Goal: Task Accomplishment & Management: Manage account settings

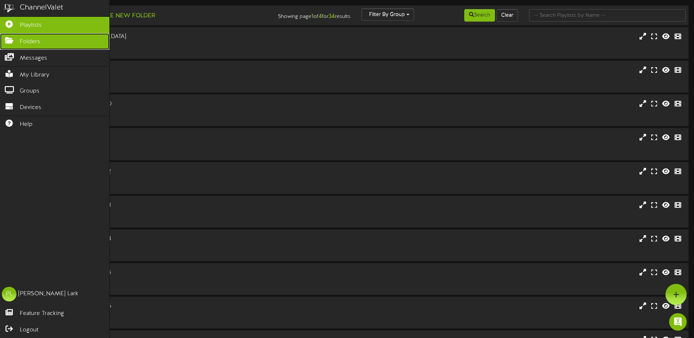
click at [12, 41] on icon at bounding box center [9, 39] width 18 height 5
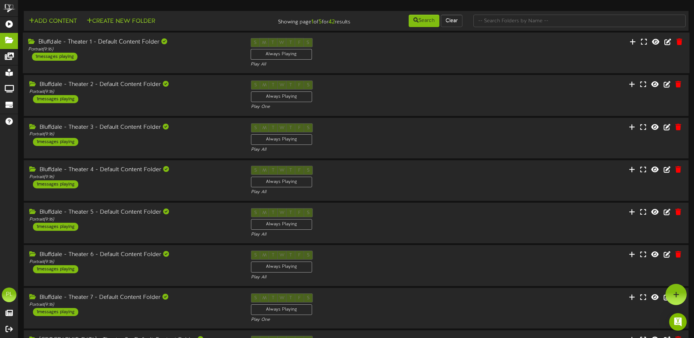
click at [185, 53] on div "Bluffdale - Theater 1 - Default Content Folder Portrait ( 9:16 ) 1 messages pla…" at bounding box center [134, 49] width 222 height 23
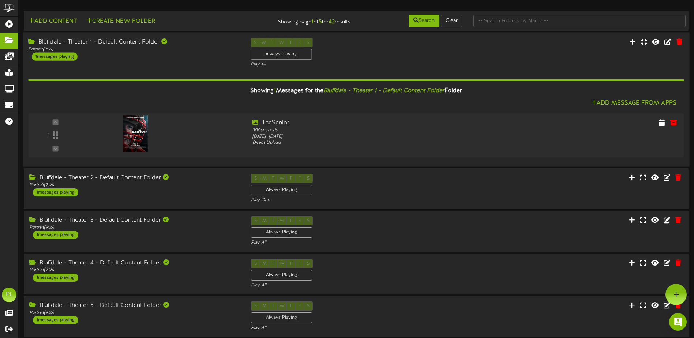
click at [185, 53] on div "Bluffdale - Theater 1 - Default Content Folder Portrait ( 9:16 ) 1 messages pla…" at bounding box center [134, 49] width 222 height 23
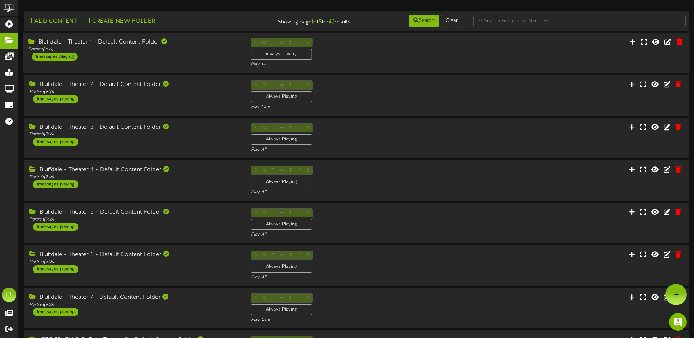
click at [139, 60] on div "Bluffdale - Theater 1 - Default Content Folder Portrait ( 9:16 ) 1 messages pla…" at bounding box center [134, 49] width 222 height 23
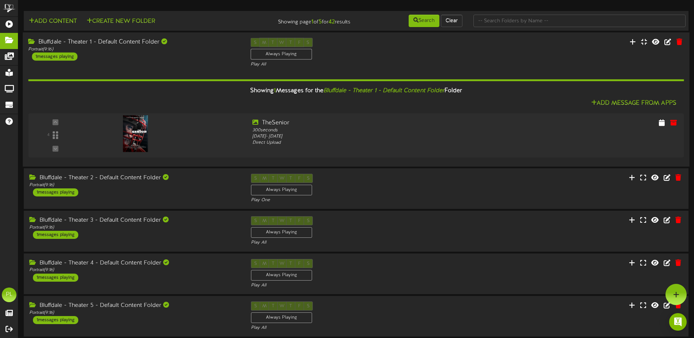
click at [143, 63] on div "Bluffdale - Theater 1 - Default Content Folder Portrait ( 9:16 ) 1 messages pla…" at bounding box center [356, 53] width 666 height 30
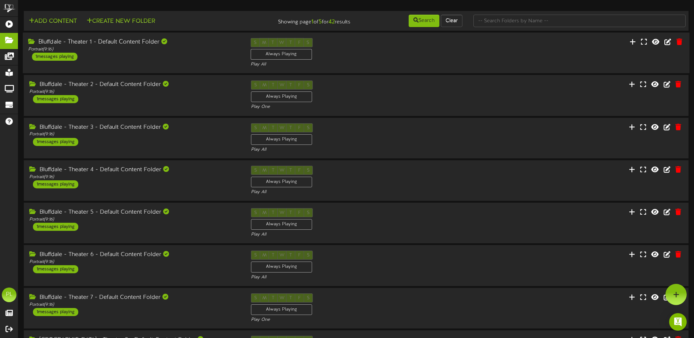
click at [146, 62] on div "Bluffdale - Theater 1 - Default Content Folder Portrait ( 9:16 ) 1 messages pla…" at bounding box center [356, 53] width 666 height 30
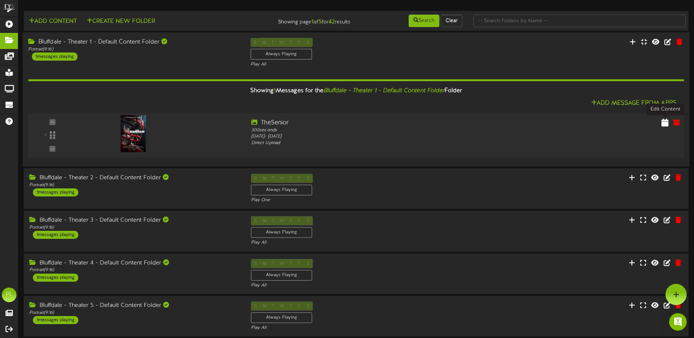
click at [663, 123] on icon at bounding box center [664, 122] width 7 height 8
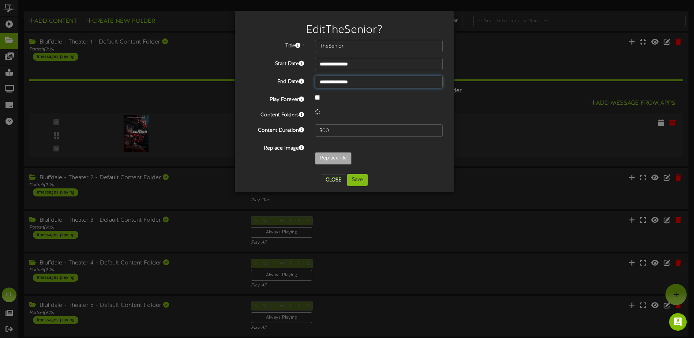
click at [368, 81] on input "**********" at bounding box center [379, 82] width 128 height 12
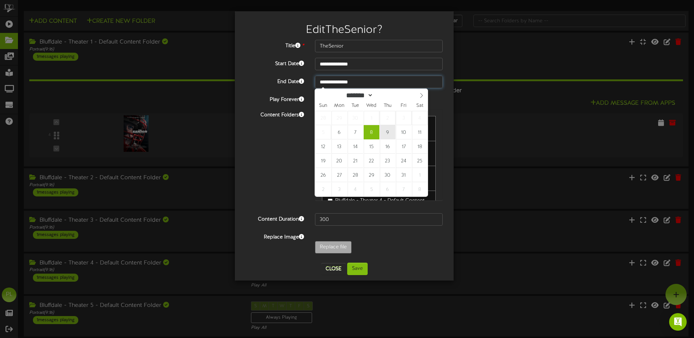
type input "**********"
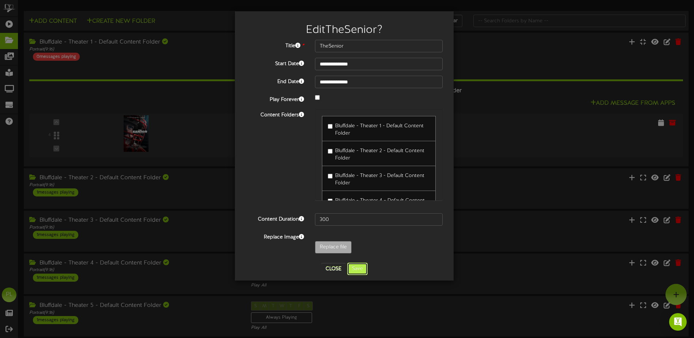
click at [357, 270] on button "Save" at bounding box center [357, 269] width 20 height 12
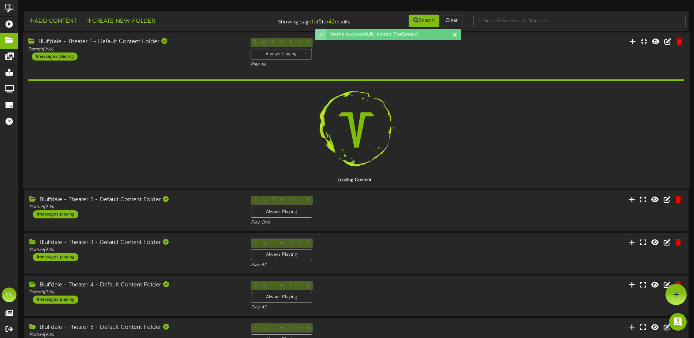
click at [128, 46] on div "Bluffdale - Theater 1 - Default Content Folder" at bounding box center [133, 42] width 211 height 8
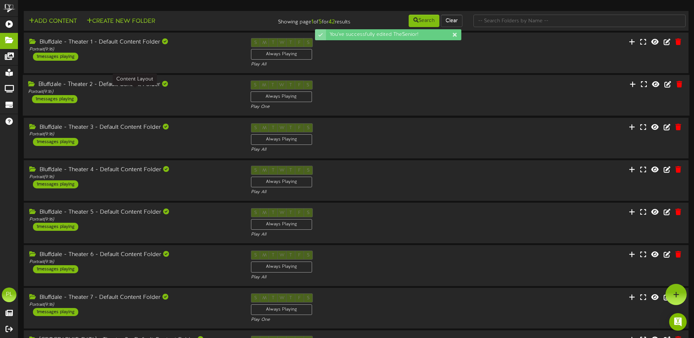
click at [140, 92] on div "Portrait ( 9:16 )" at bounding box center [133, 92] width 211 height 6
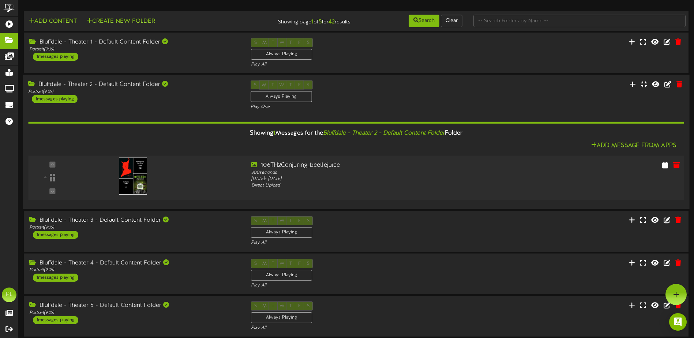
click at [130, 176] on img at bounding box center [133, 176] width 28 height 37
click at [661, 163] on button at bounding box center [665, 165] width 12 height 11
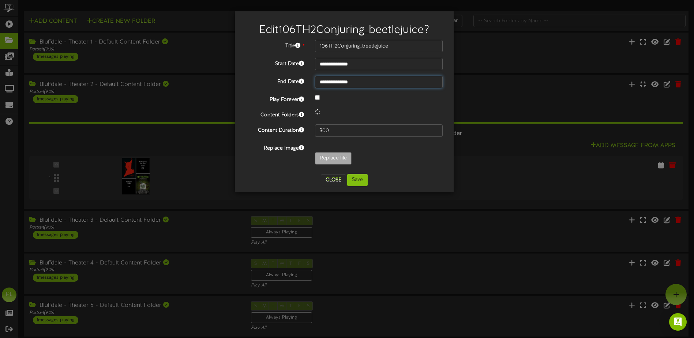
click at [380, 87] on body "Edit 106TH2Conjuring_beetlejuice ? Title * 106TH2Conjuring_beetlejuice" at bounding box center [347, 289] width 694 height 579
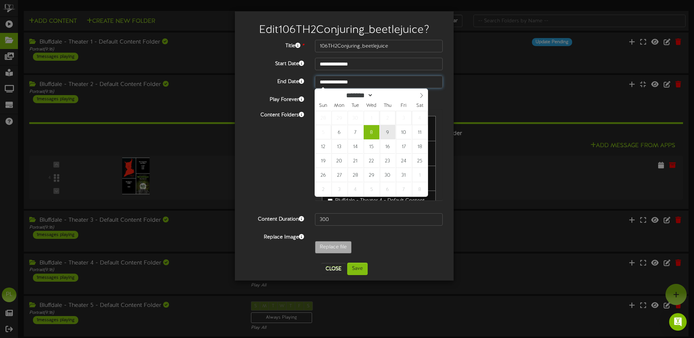
type input "**********"
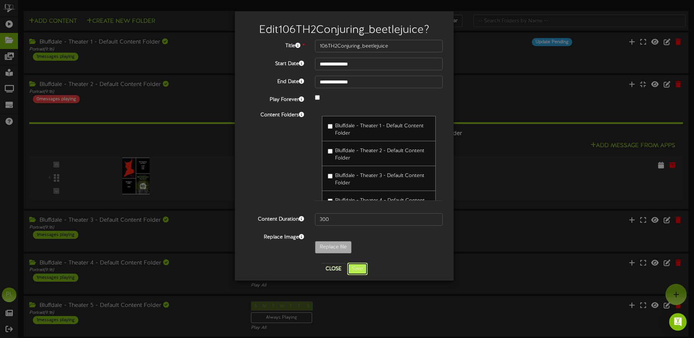
click at [356, 275] on button "Save" at bounding box center [357, 269] width 20 height 12
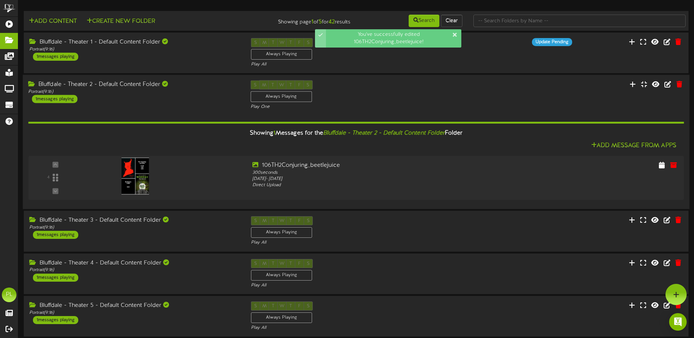
click at [116, 83] on div "Bluffdale - Theater 2 - Default Content Folder" at bounding box center [133, 84] width 211 height 8
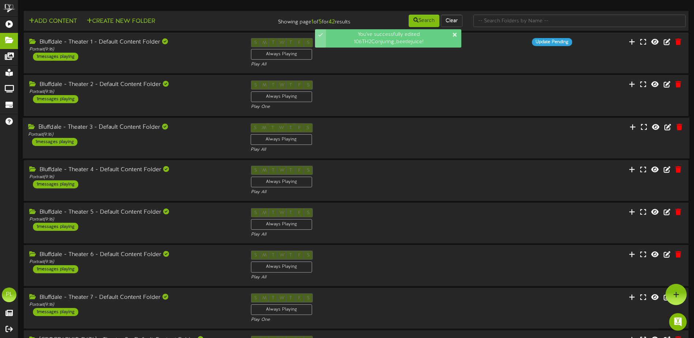
click at [138, 130] on div "Bluffdale - Theater 3 - Default Content Folder" at bounding box center [133, 127] width 211 height 8
